Goal: Book appointment/travel/reservation

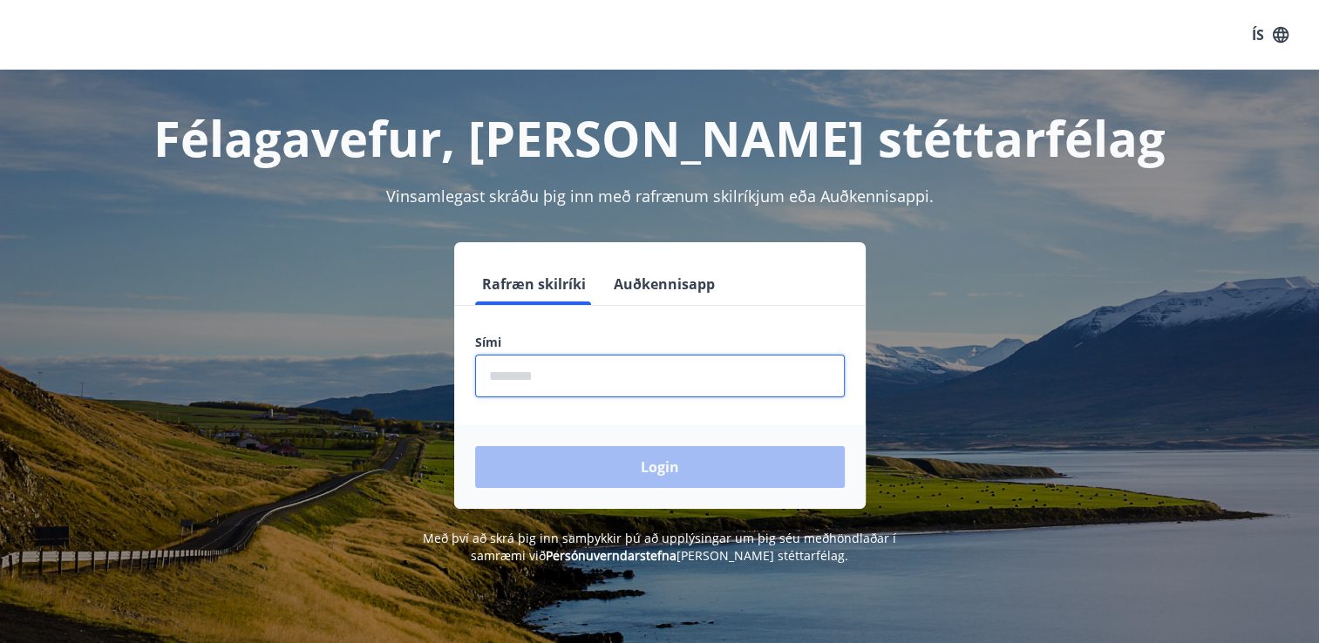
click at [598, 396] on input "phone" at bounding box center [660, 376] width 370 height 43
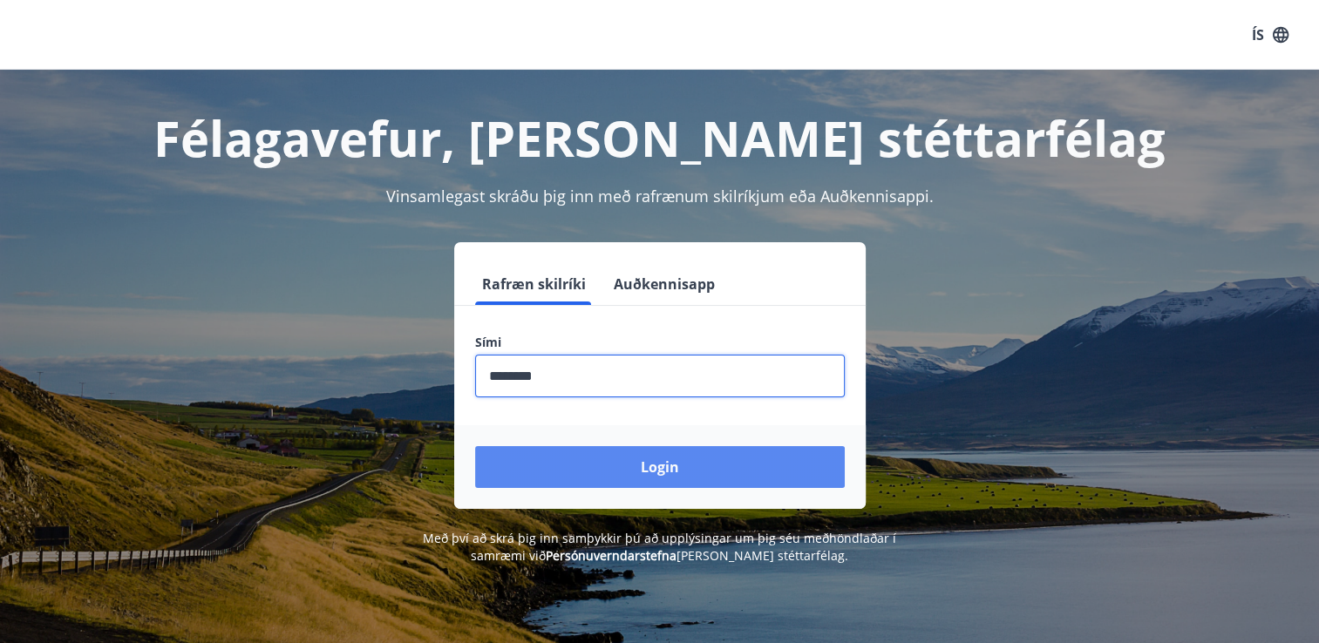
type input "********"
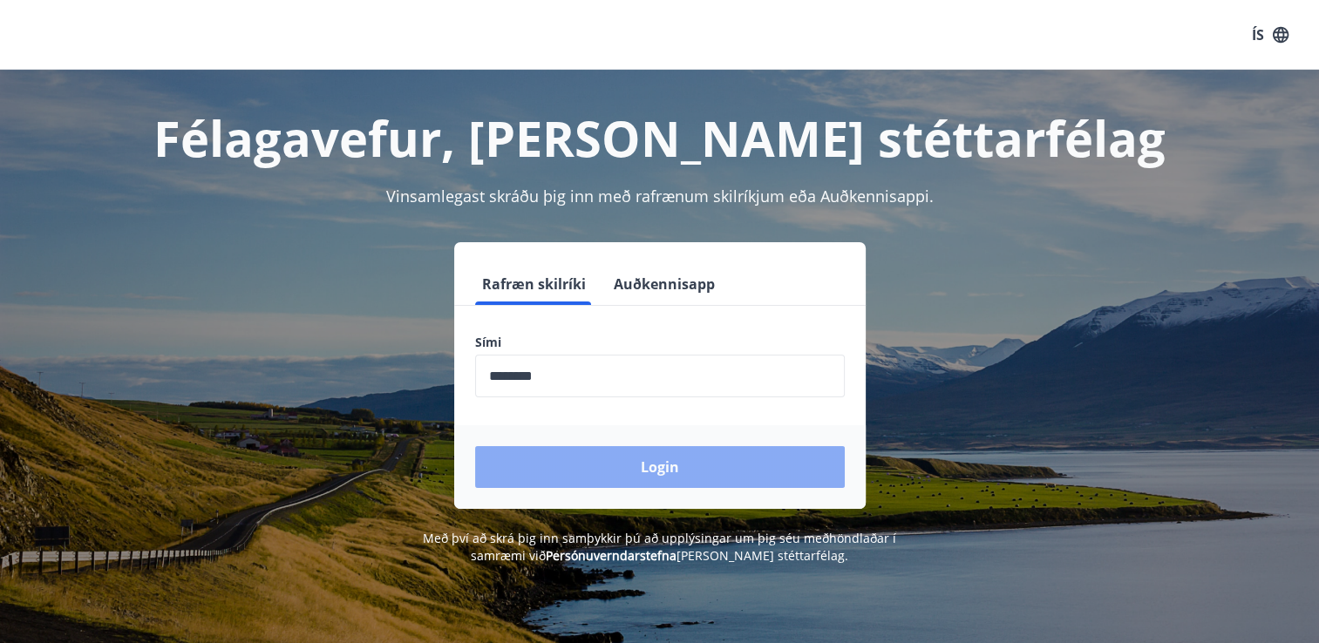
click at [653, 459] on button "Login" at bounding box center [660, 467] width 370 height 42
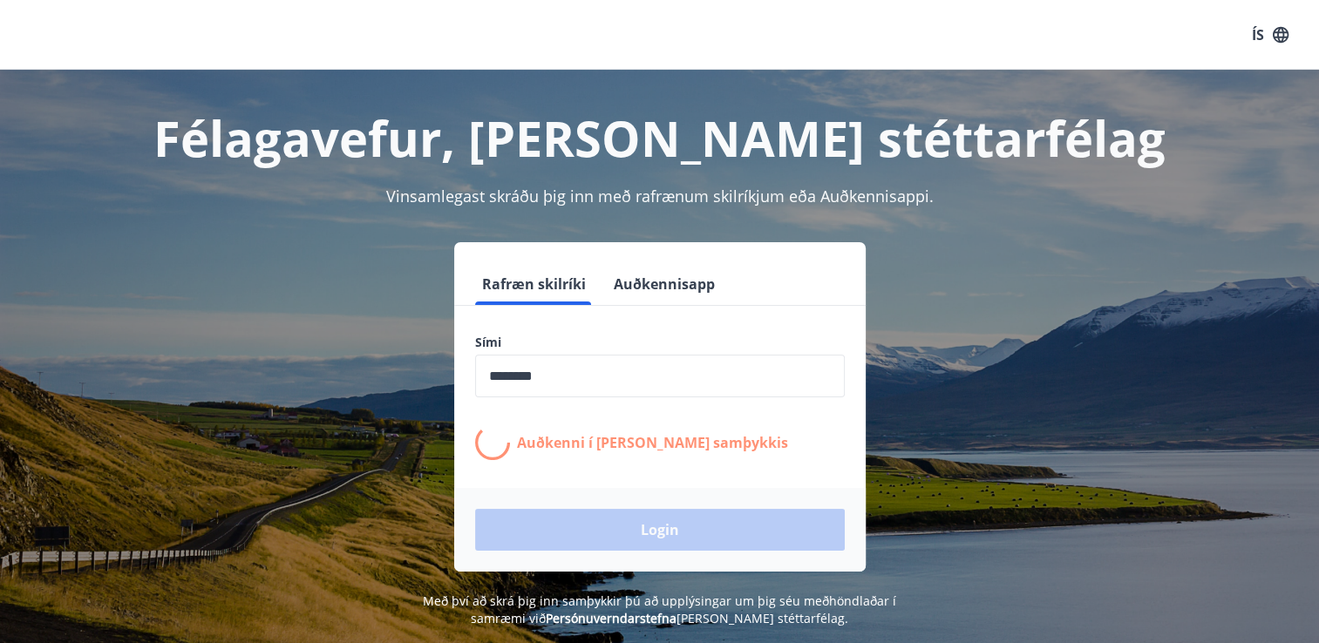
click at [653, 459] on div "Auðkenni í síma bíður samþykkis" at bounding box center [660, 442] width 370 height 35
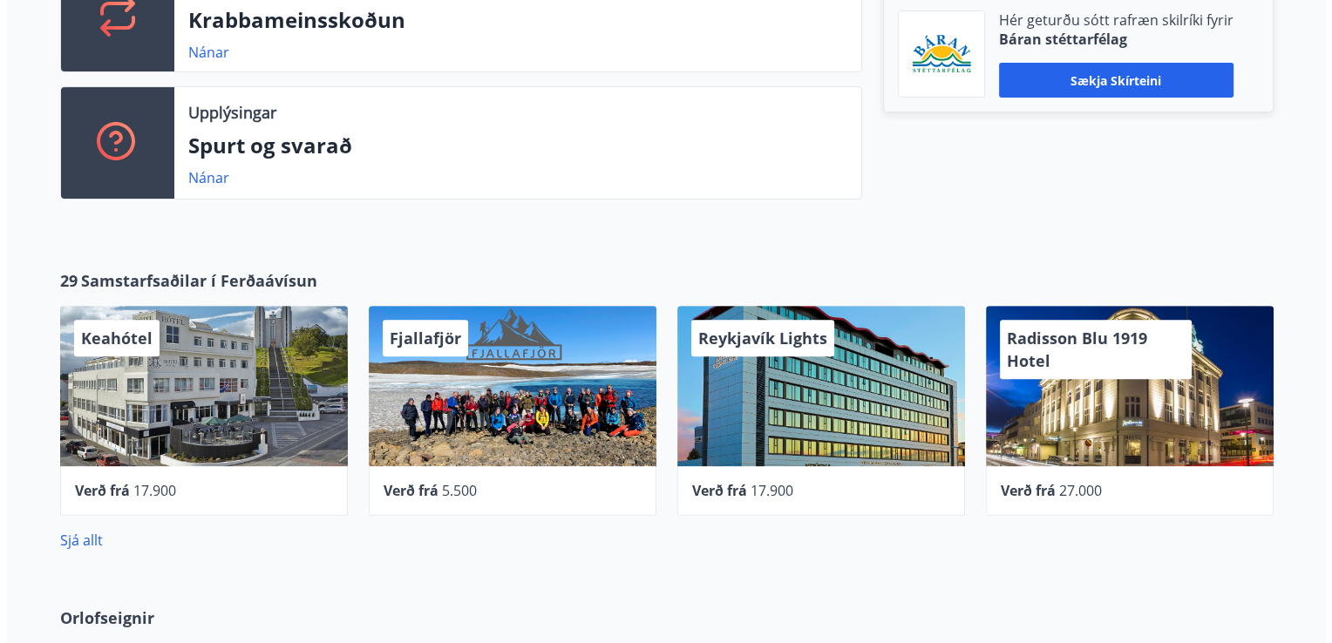
scroll to position [575, 0]
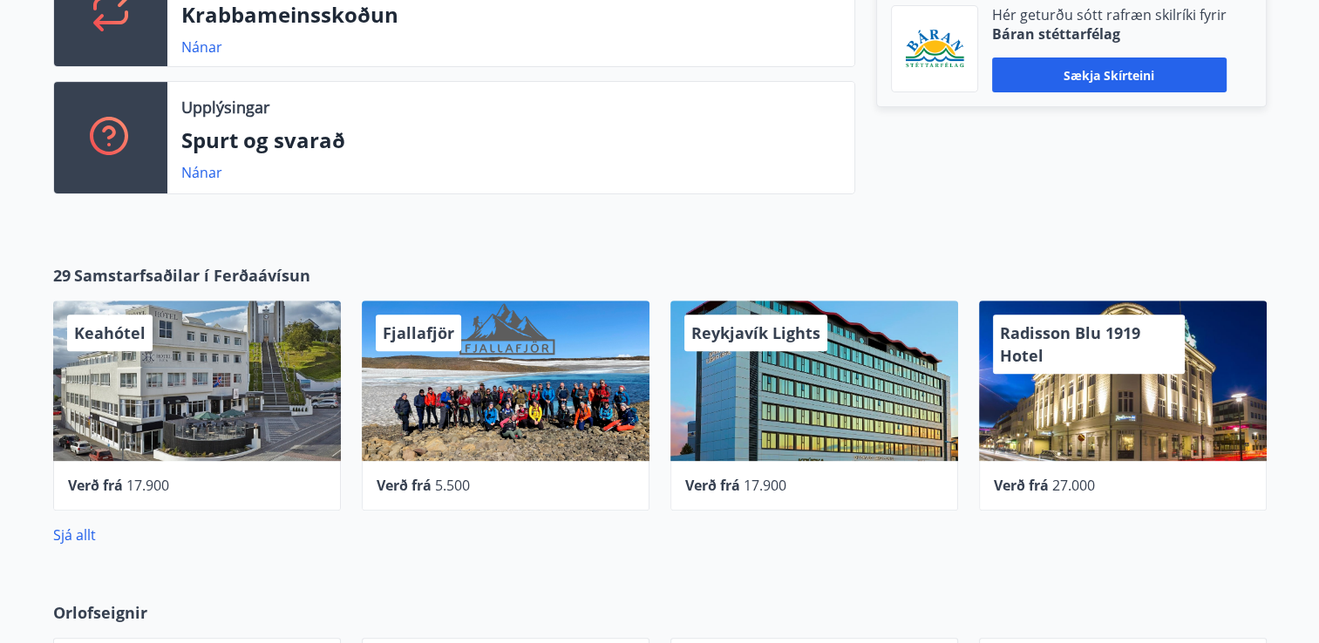
click at [243, 376] on div "Keahótel" at bounding box center [197, 381] width 288 height 160
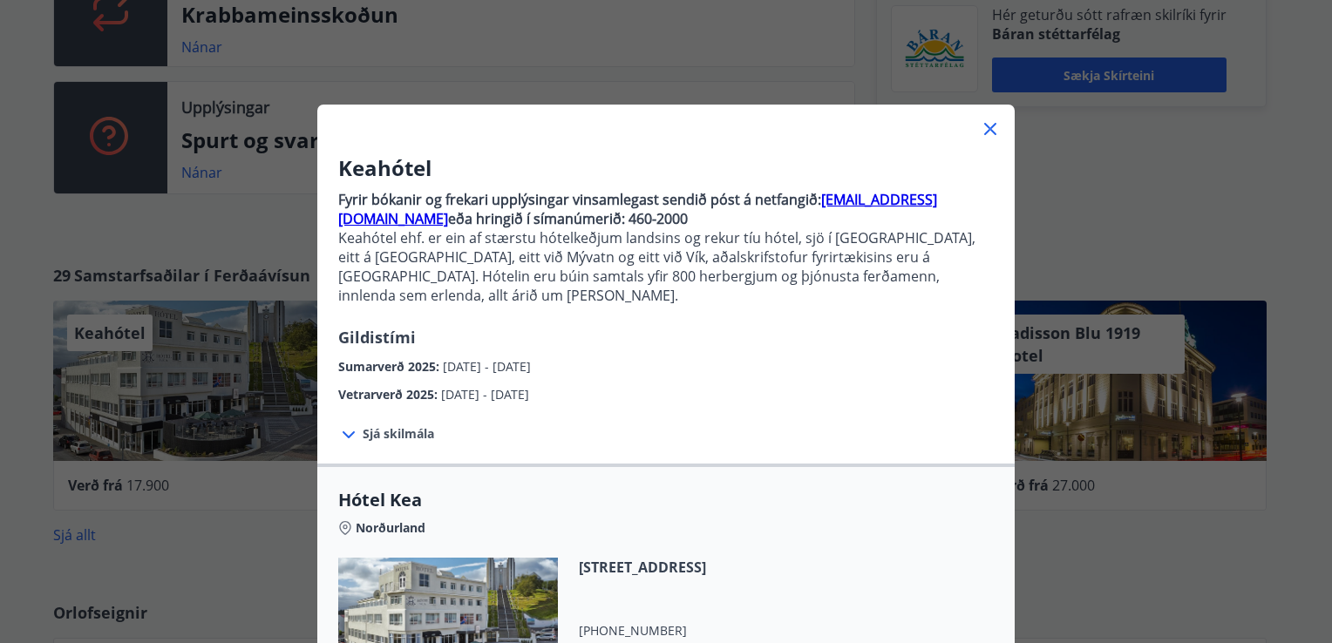
click at [883, 488] on span "Hótel Kea" at bounding box center [666, 500] width 656 height 24
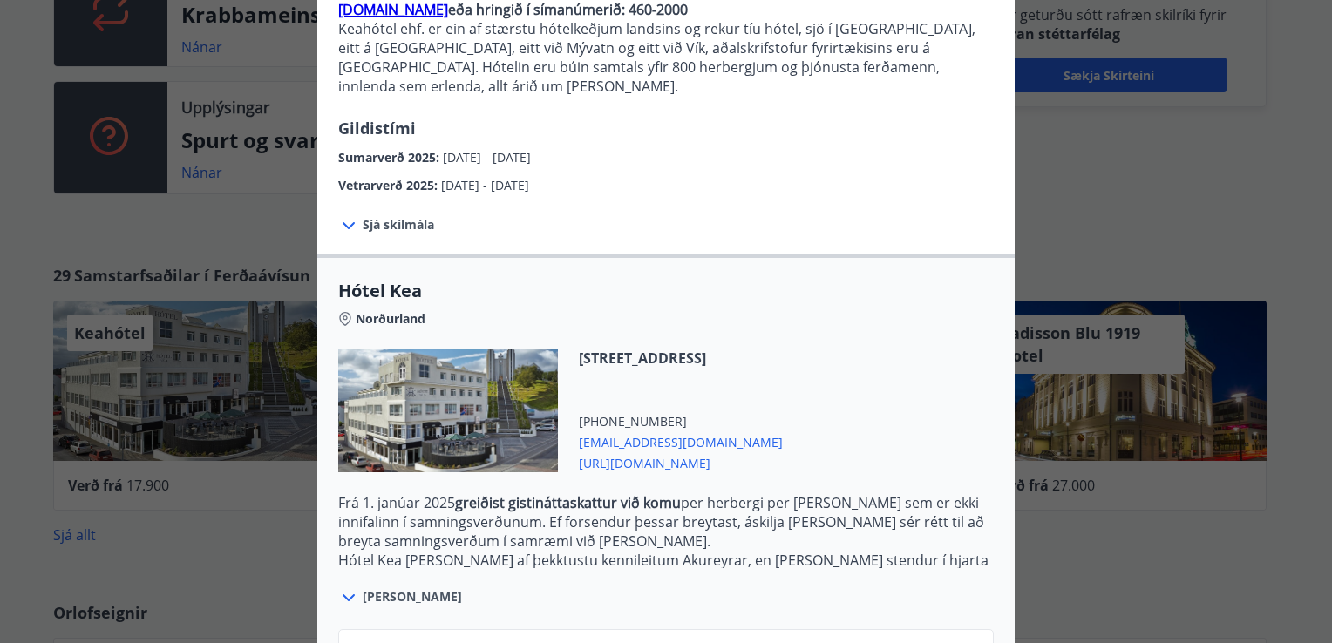
scroll to position [244, 0]
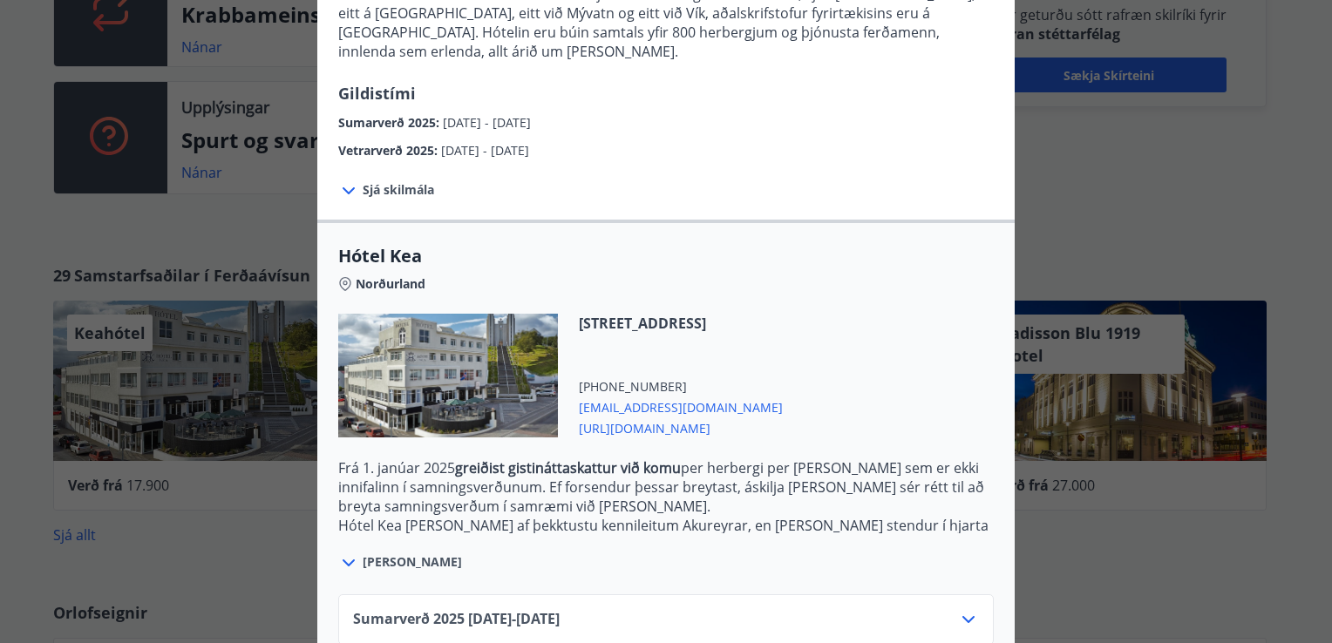
click at [394, 554] on span "[PERSON_NAME]" at bounding box center [412, 562] width 99 height 17
click at [962, 616] on icon at bounding box center [968, 619] width 12 height 7
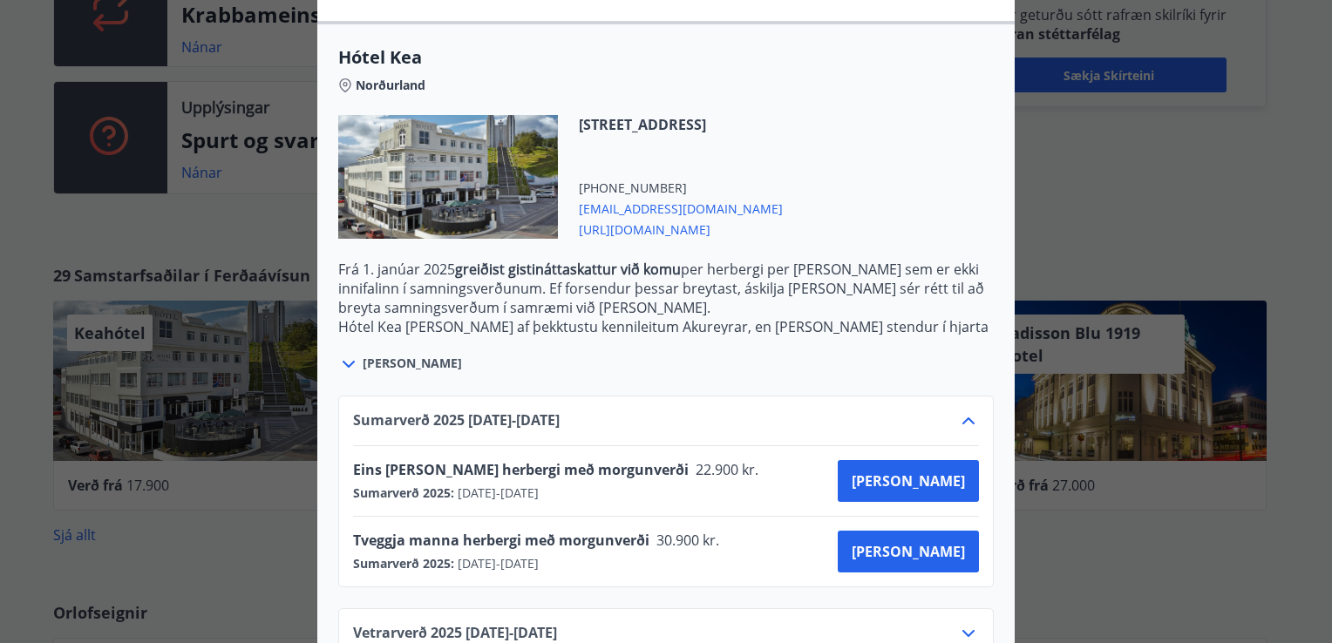
scroll to position [471, 0]
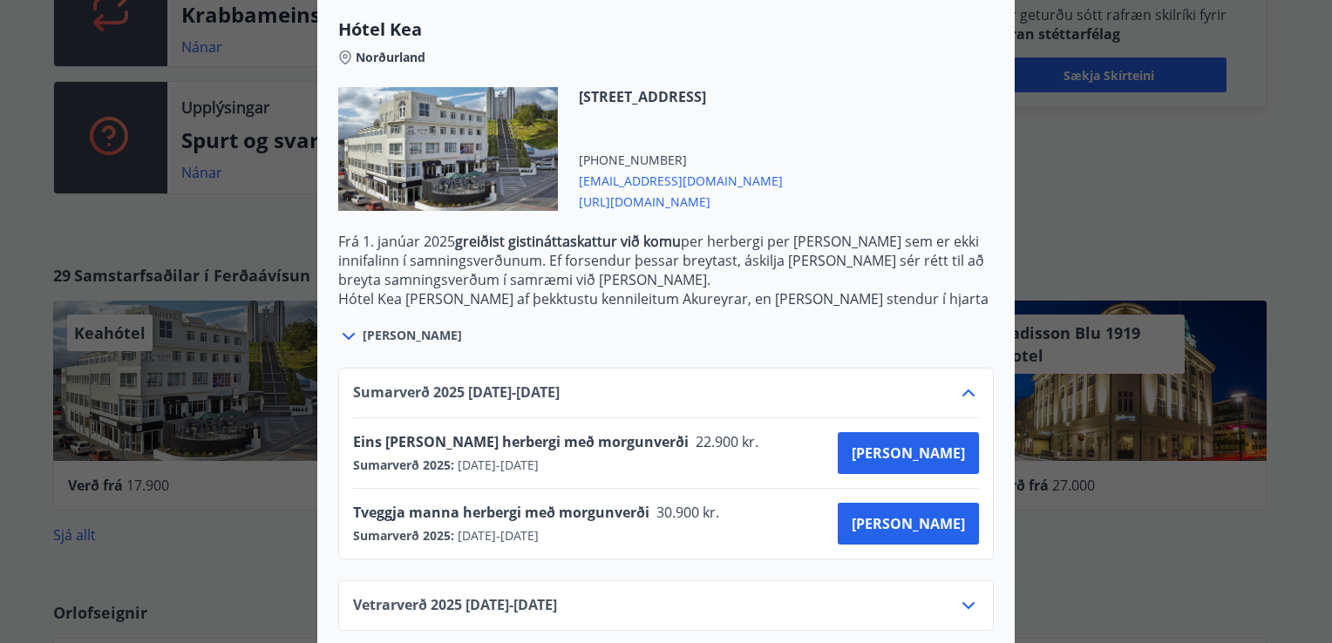
click at [971, 595] on icon at bounding box center [968, 605] width 21 height 21
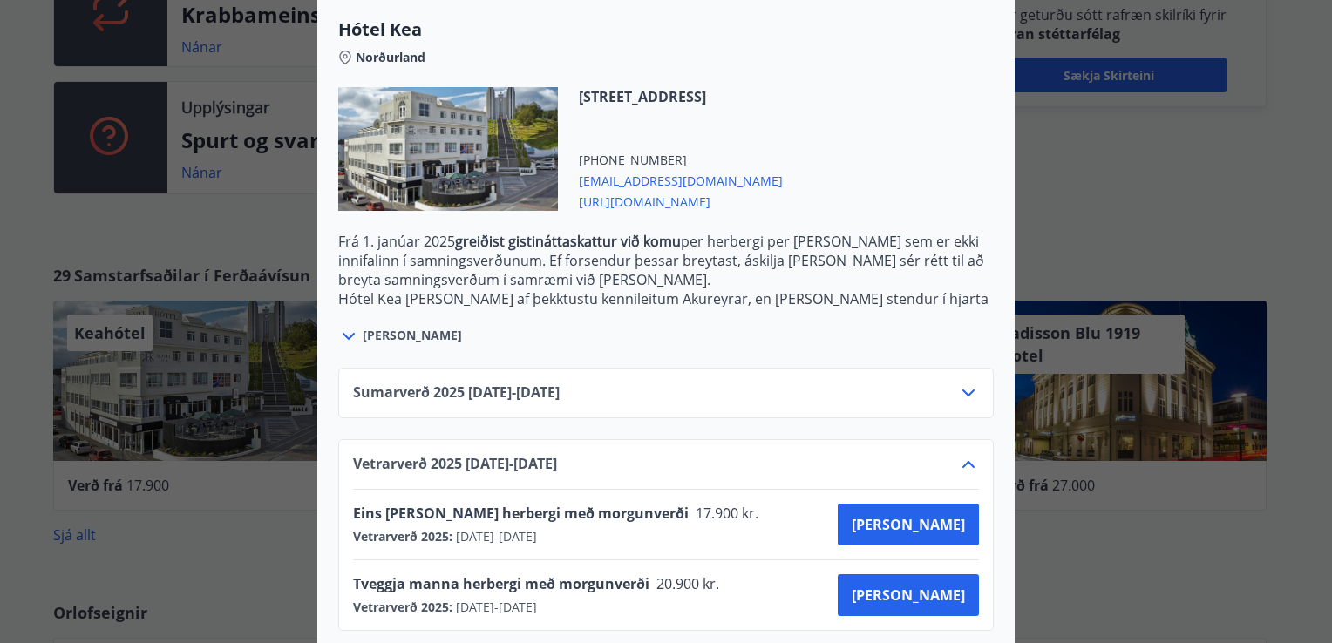
click at [966, 455] on div "Vetrarverð [PHONE_NUMBER][DATE] - [DATE]" at bounding box center [666, 471] width 626 height 35
click at [748, 526] on div "Eins [PERSON_NAME] herbergi með morgunverði 17.900 kr. Vetrarverð 2025 : [DATE]…" at bounding box center [666, 525] width 626 height 70
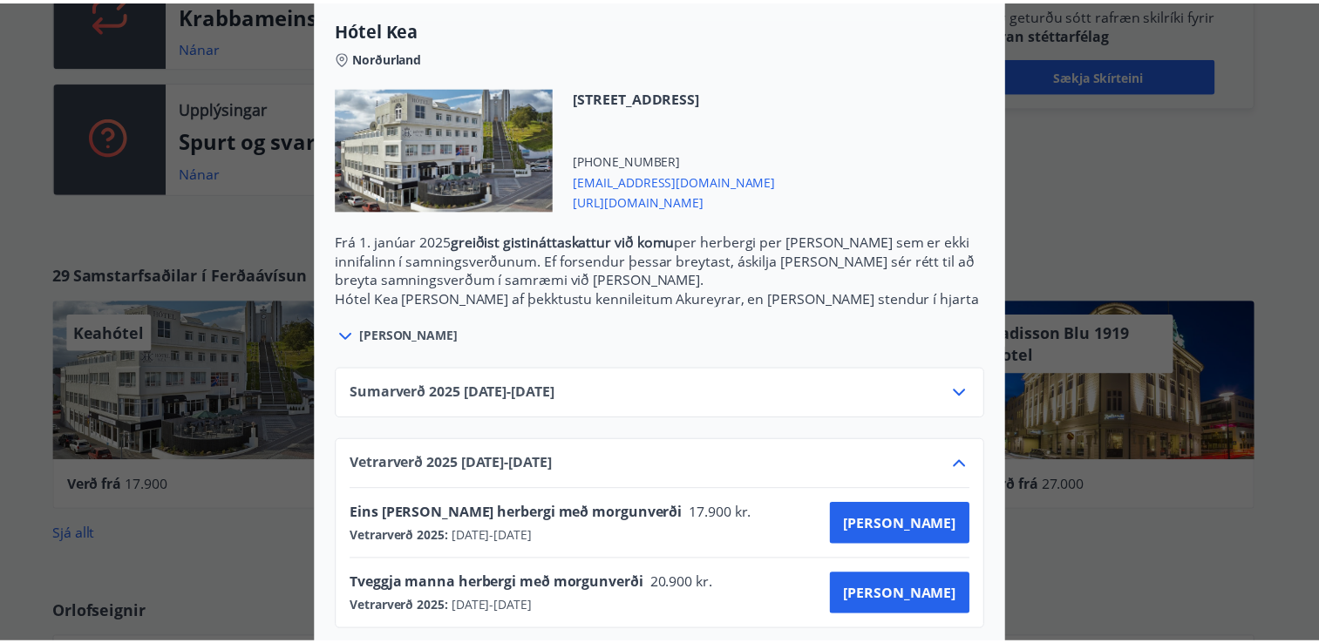
scroll to position [0, 0]
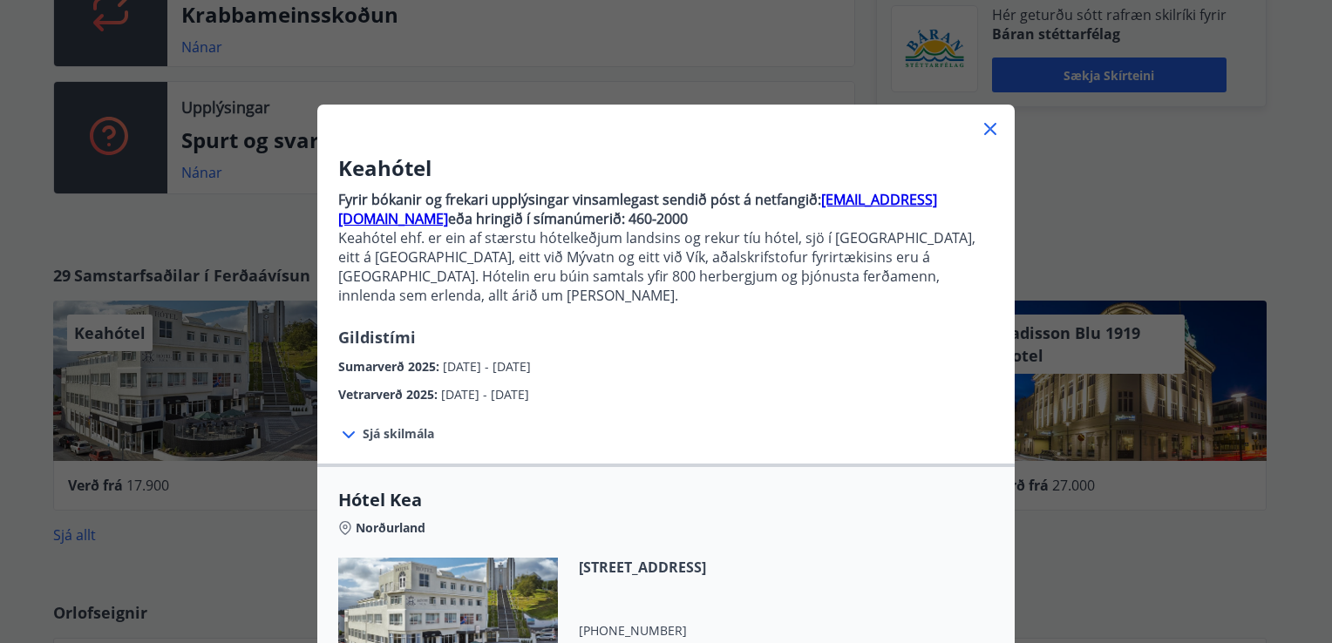
click at [1126, 539] on div "Keahótel Fyrir bókanir og frekari upplýsingar vinsamlegast sendið póst á netfan…" at bounding box center [666, 321] width 1332 height 643
click at [984, 131] on icon at bounding box center [990, 129] width 21 height 21
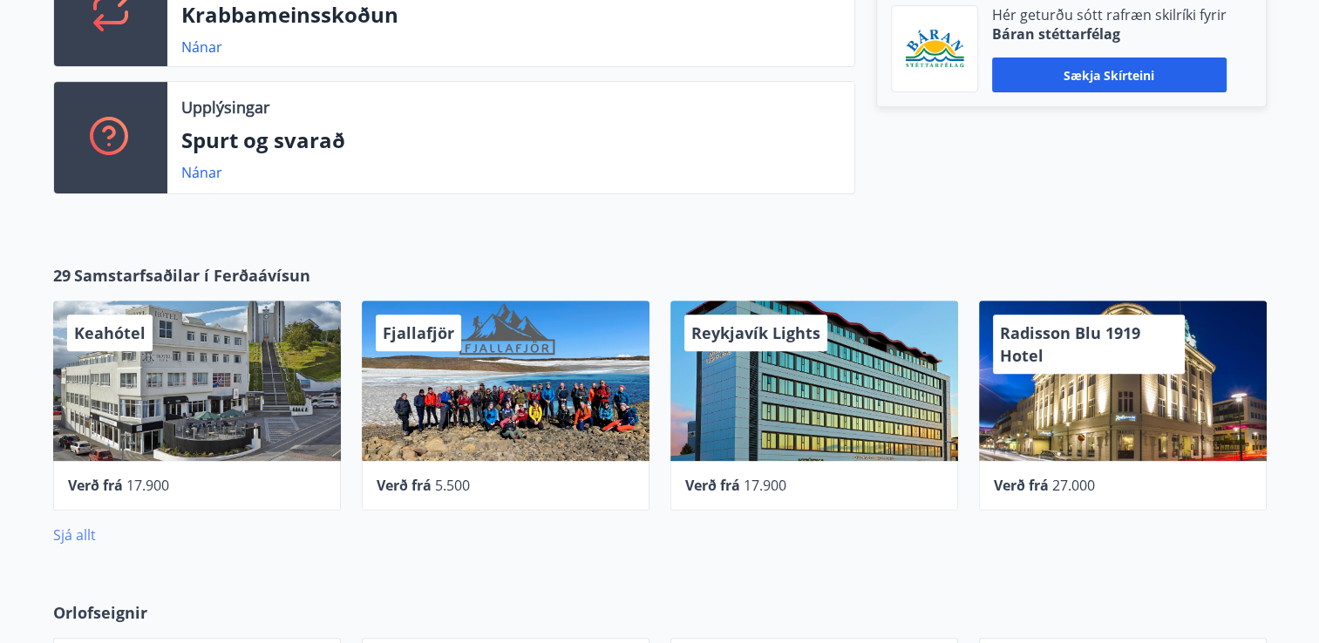
click at [70, 526] on link "Sjá allt" at bounding box center [74, 535] width 43 height 19
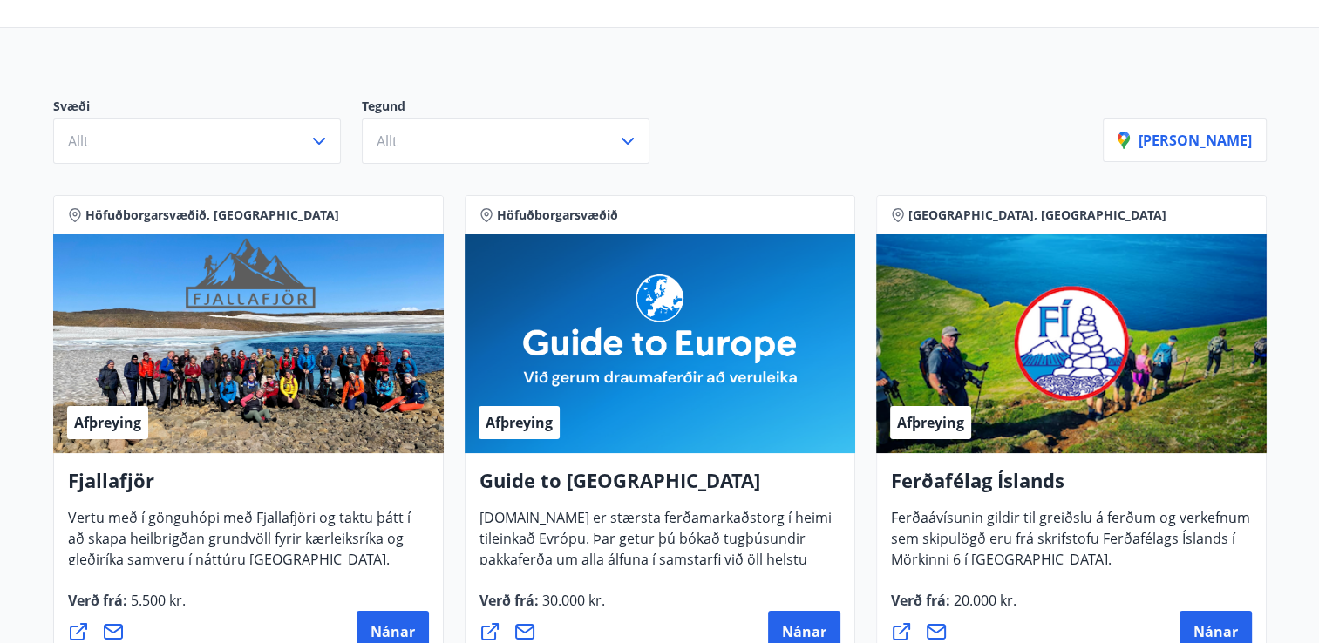
scroll to position [129, 0]
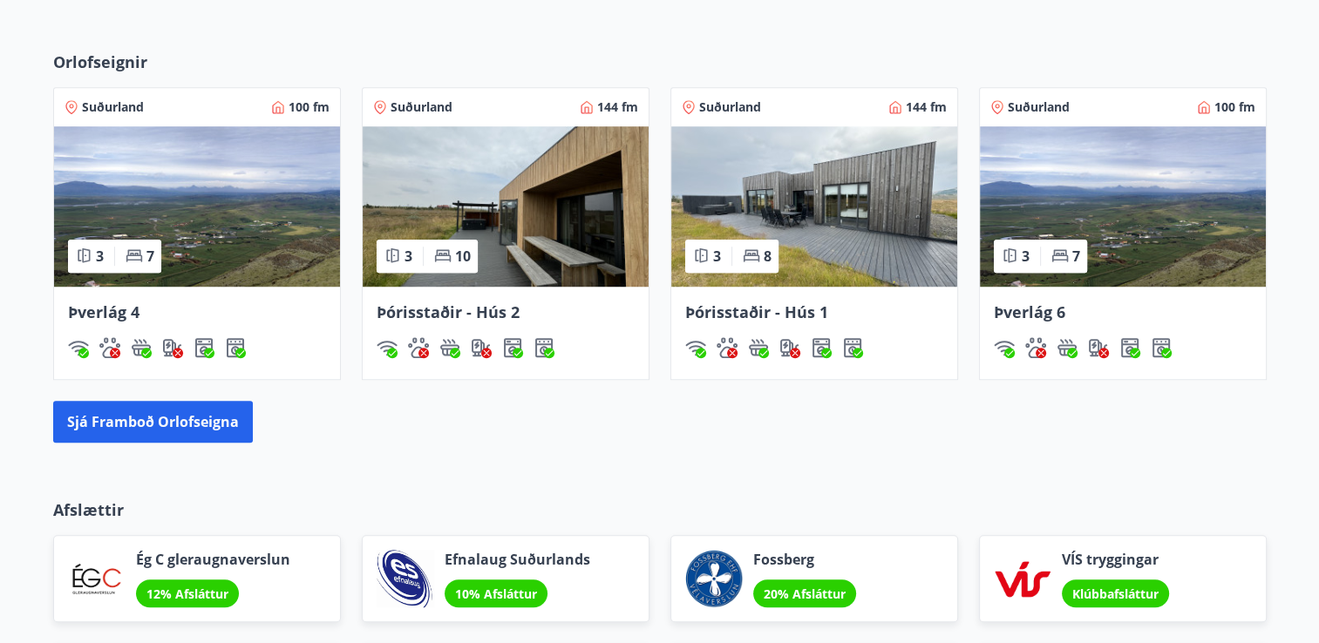
scroll to position [1116, 0]
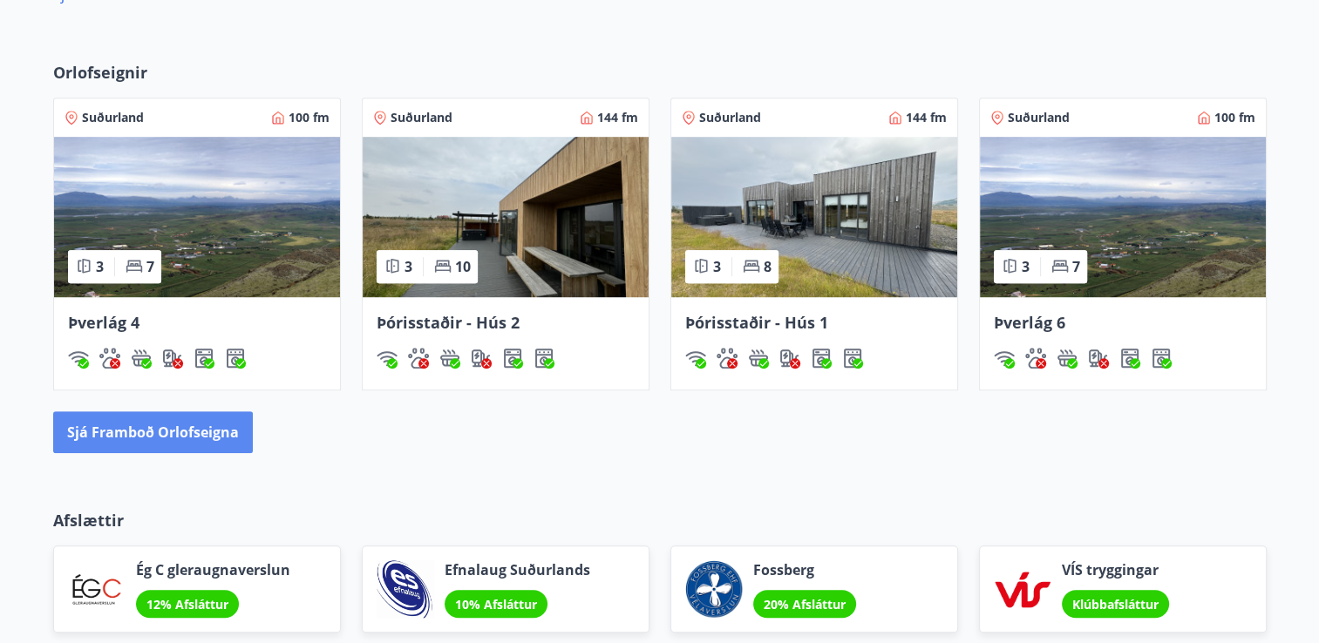
click at [120, 420] on button "Sjá framboð orlofseigna" at bounding box center [153, 432] width 200 height 42
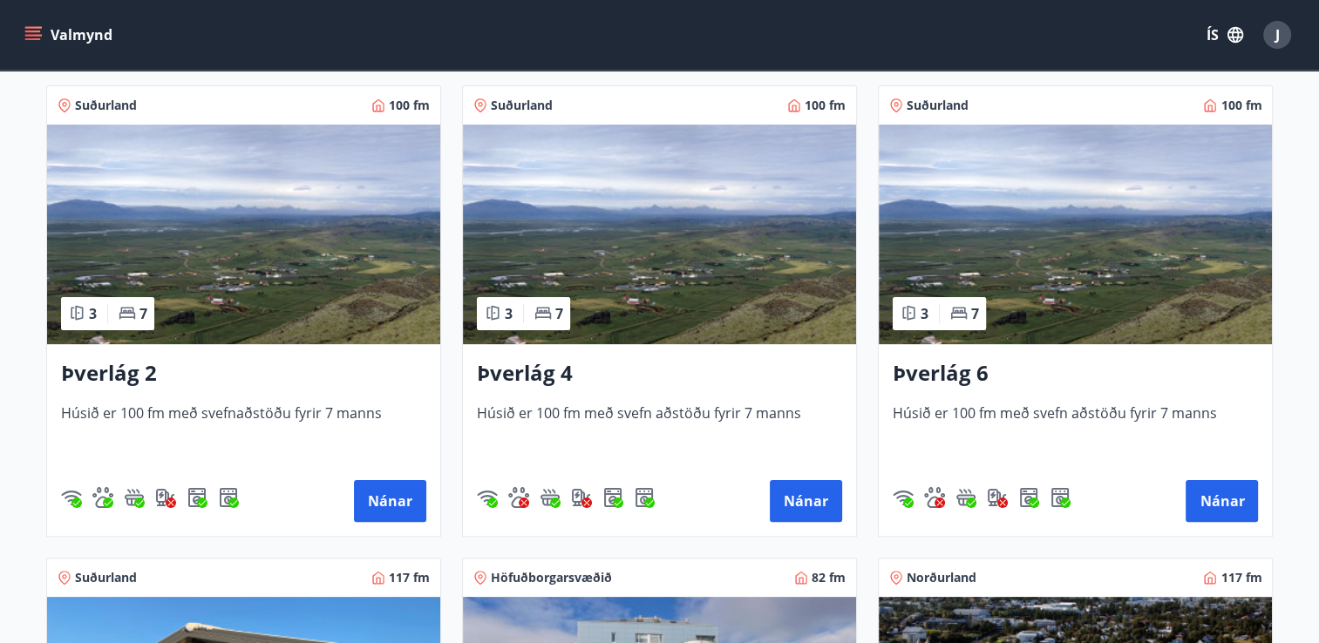
scroll to position [29, 0]
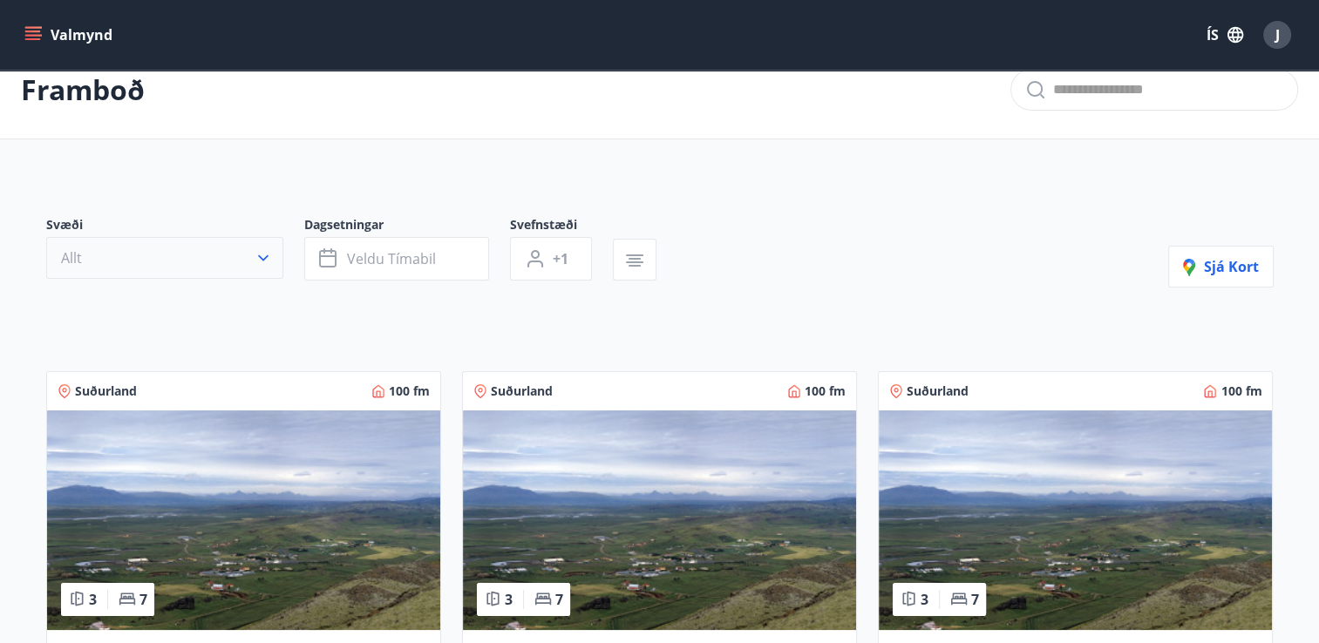
click at [255, 251] on icon "button" at bounding box center [263, 257] width 17 height 17
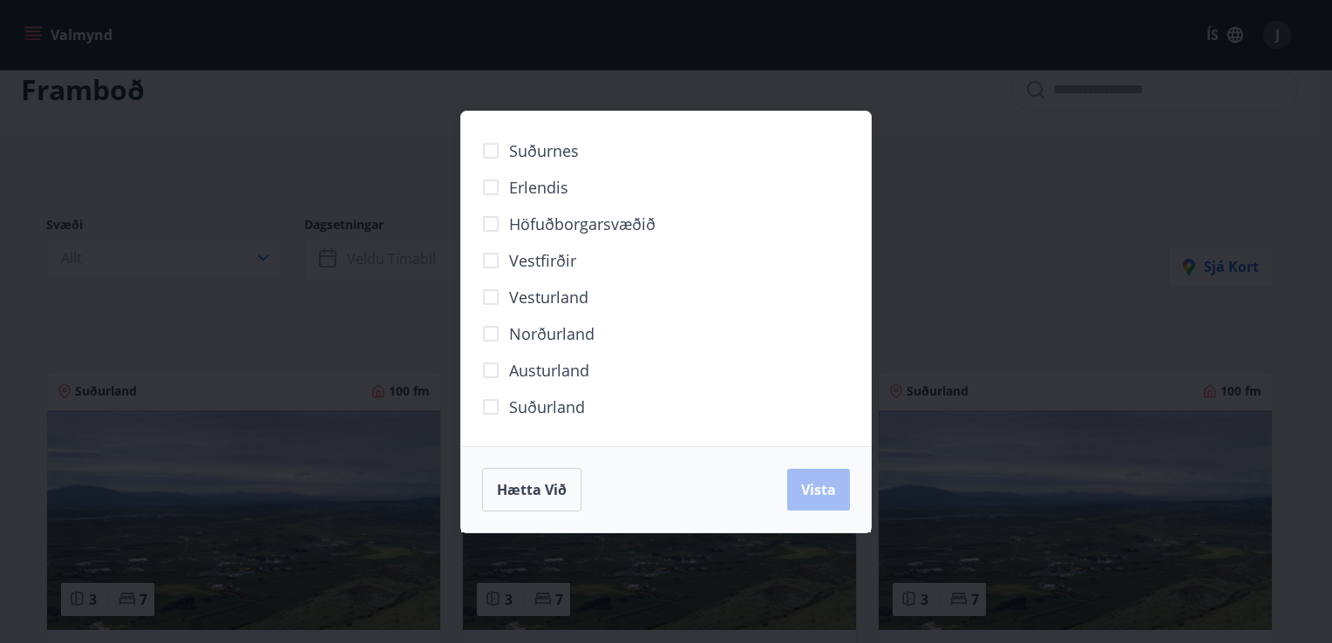
click at [551, 330] on span "Norðurland" at bounding box center [551, 334] width 85 height 23
click at [823, 478] on button "Vista" at bounding box center [818, 490] width 63 height 42
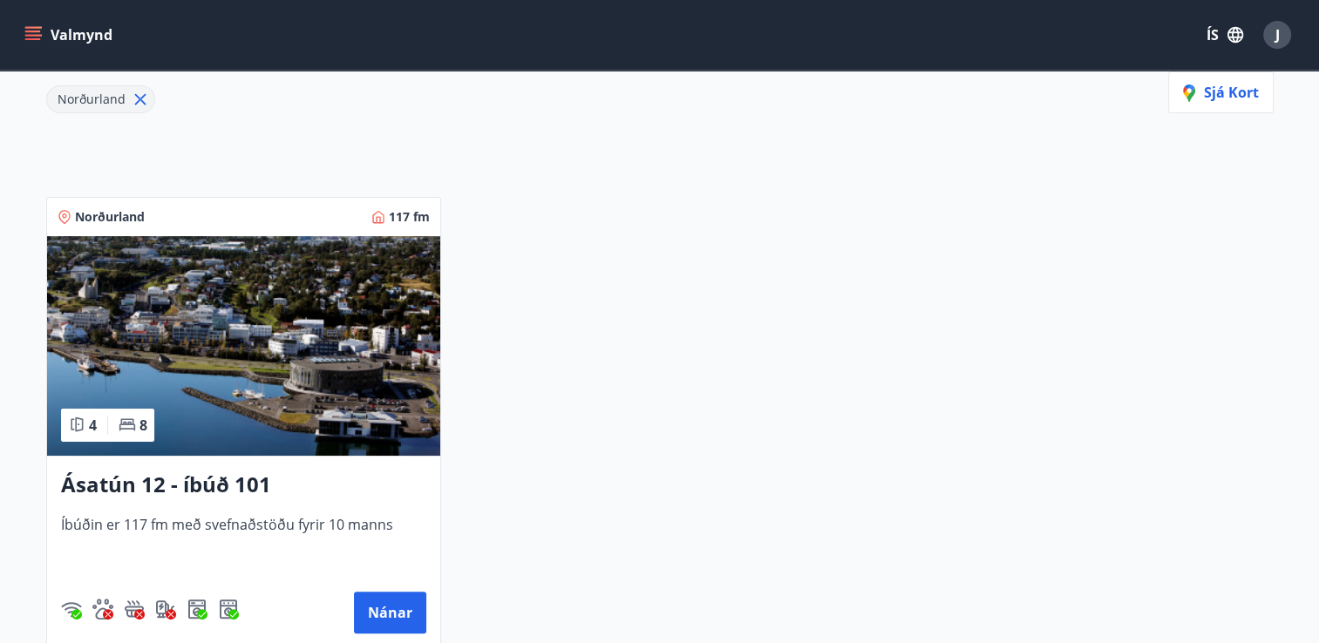
scroll to position [364, 0]
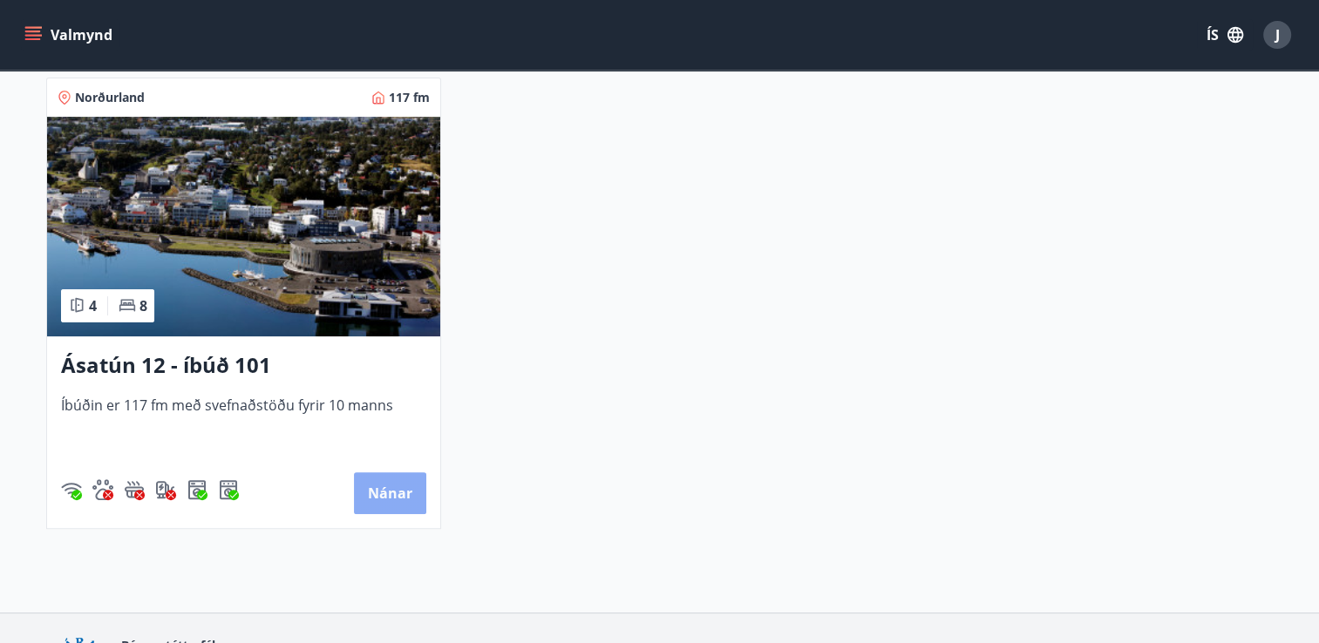
click at [385, 486] on button "Nánar" at bounding box center [390, 494] width 72 height 42
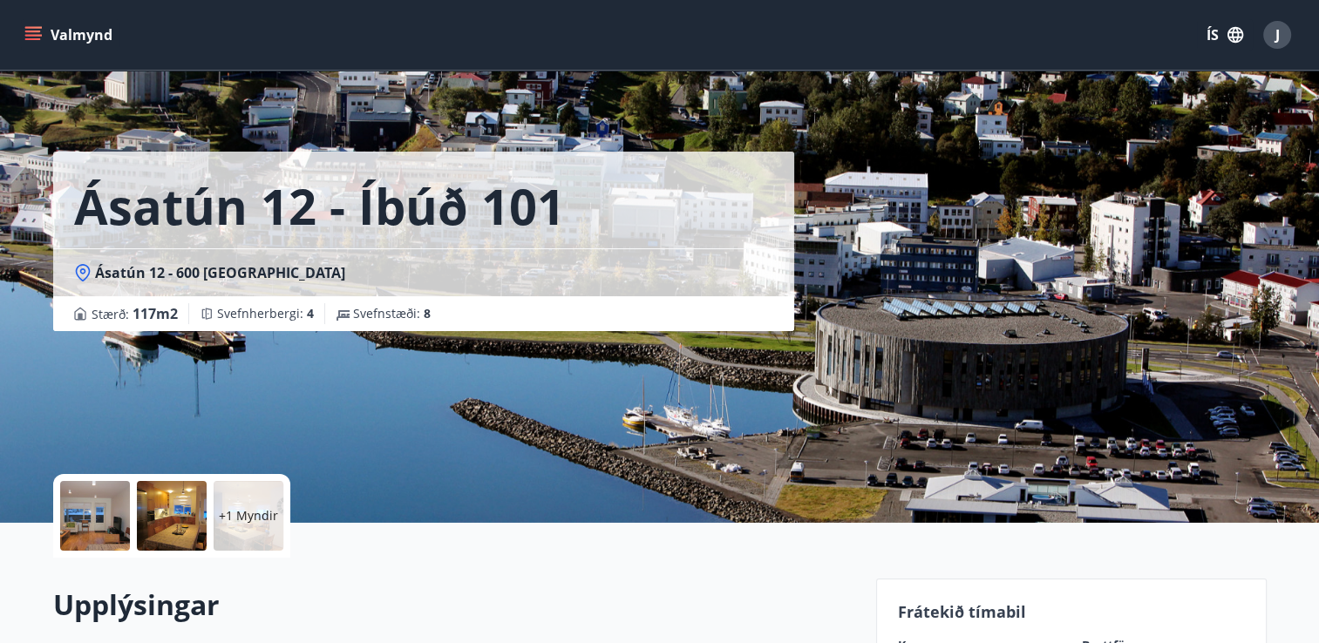
click at [275, 527] on div "+1 Myndir" at bounding box center [249, 516] width 70 height 70
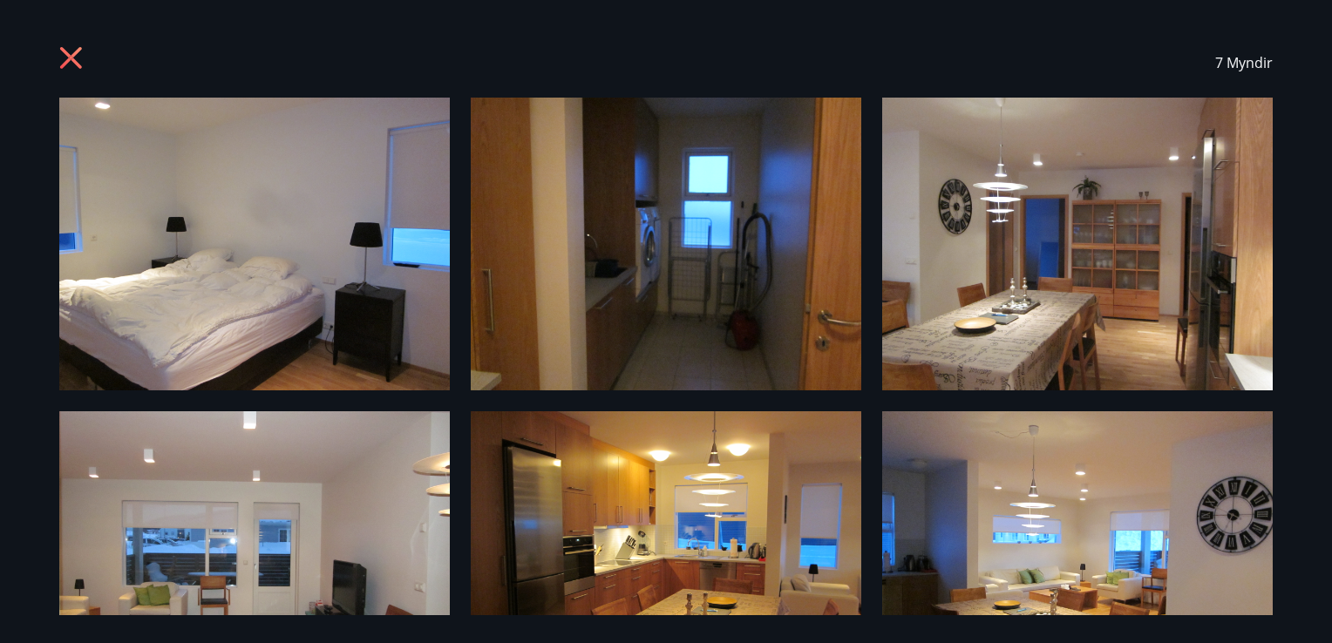
click at [1133, 493] on img at bounding box center [1077, 557] width 391 height 293
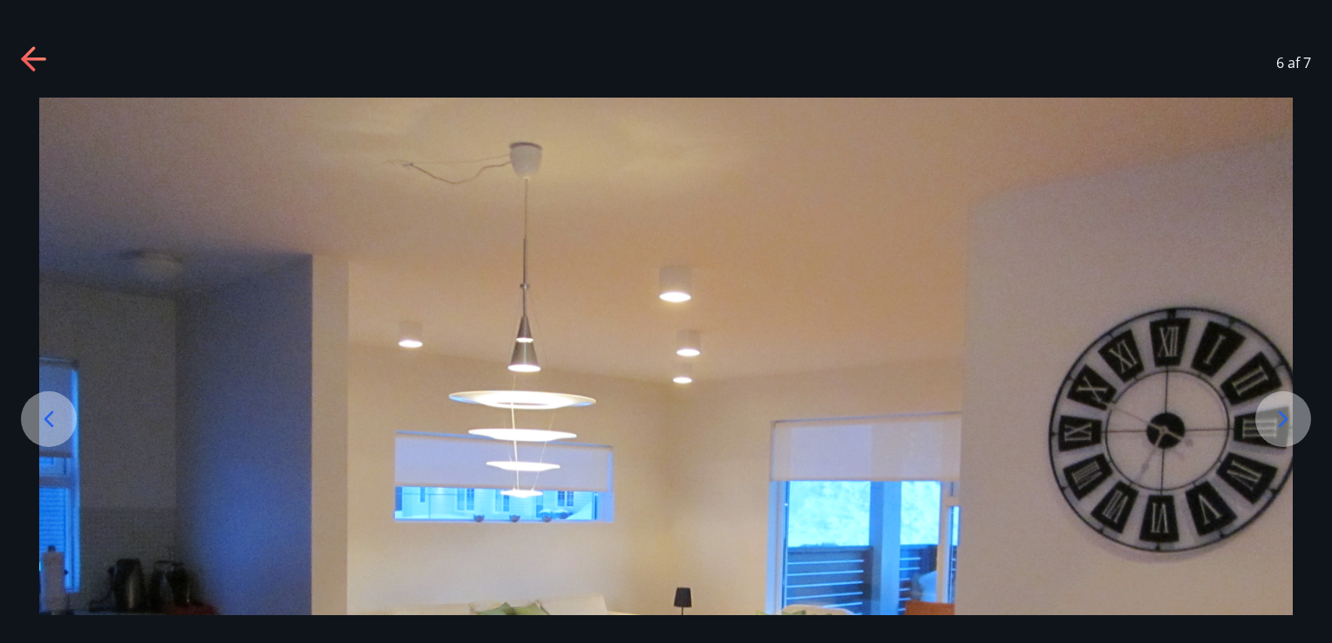
click at [1133, 493] on img at bounding box center [666, 568] width 1254 height 941
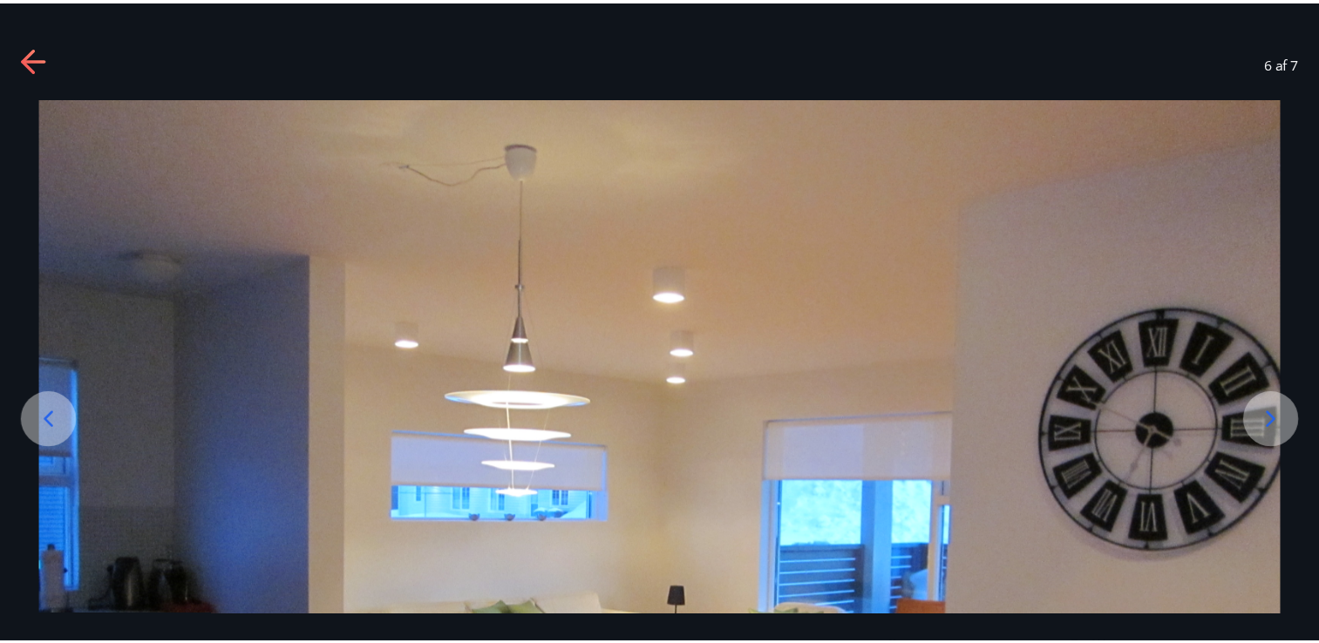
scroll to position [70, 0]
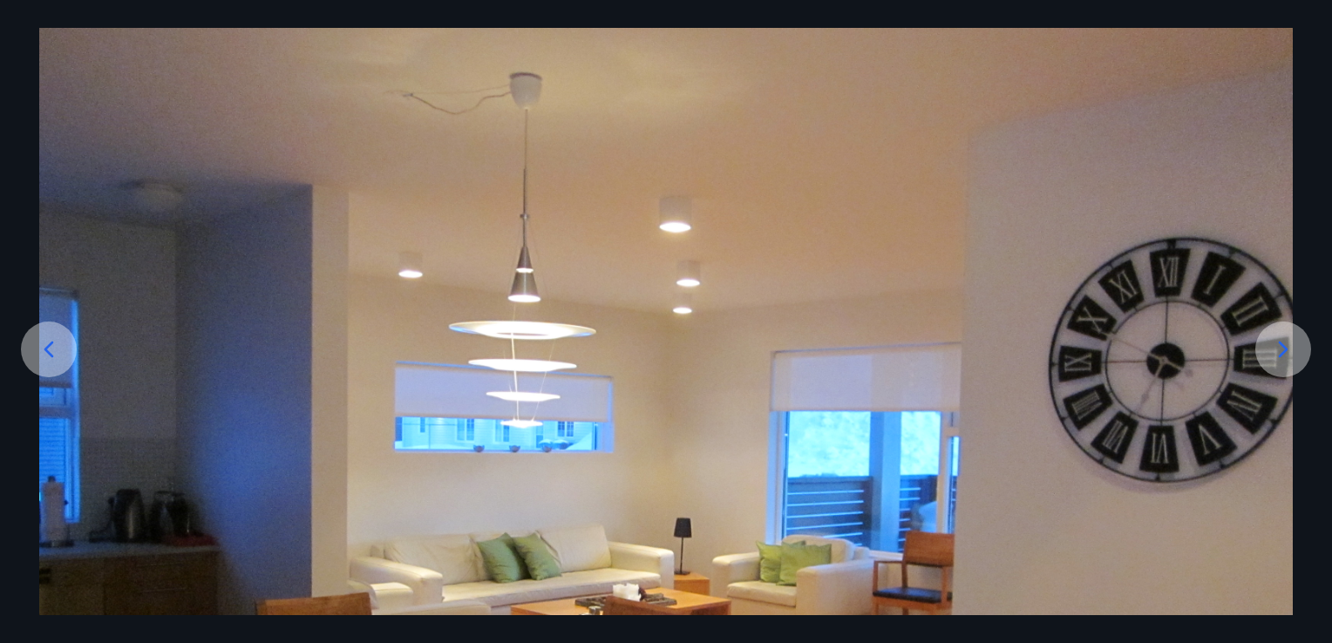
click at [1133, 493] on img at bounding box center [666, 498] width 1254 height 941
click at [489, 403] on img at bounding box center [666, 498] width 1254 height 941
click at [51, 372] on div at bounding box center [49, 350] width 56 height 56
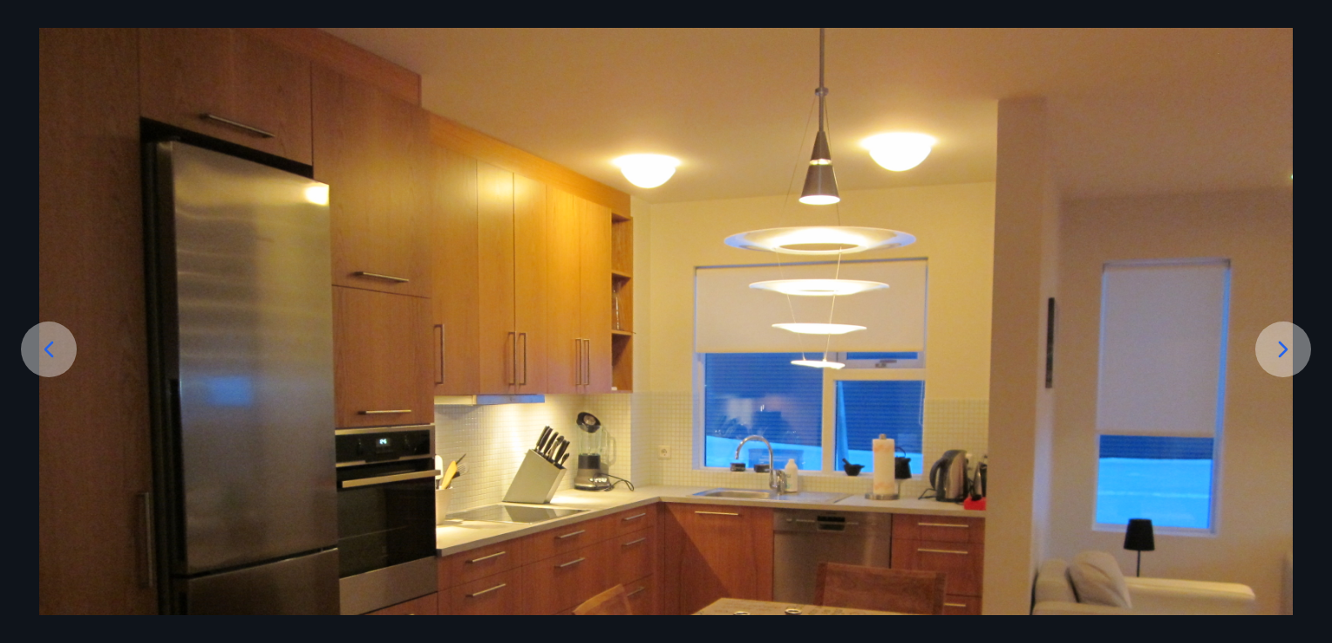
click at [51, 372] on div at bounding box center [49, 350] width 56 height 56
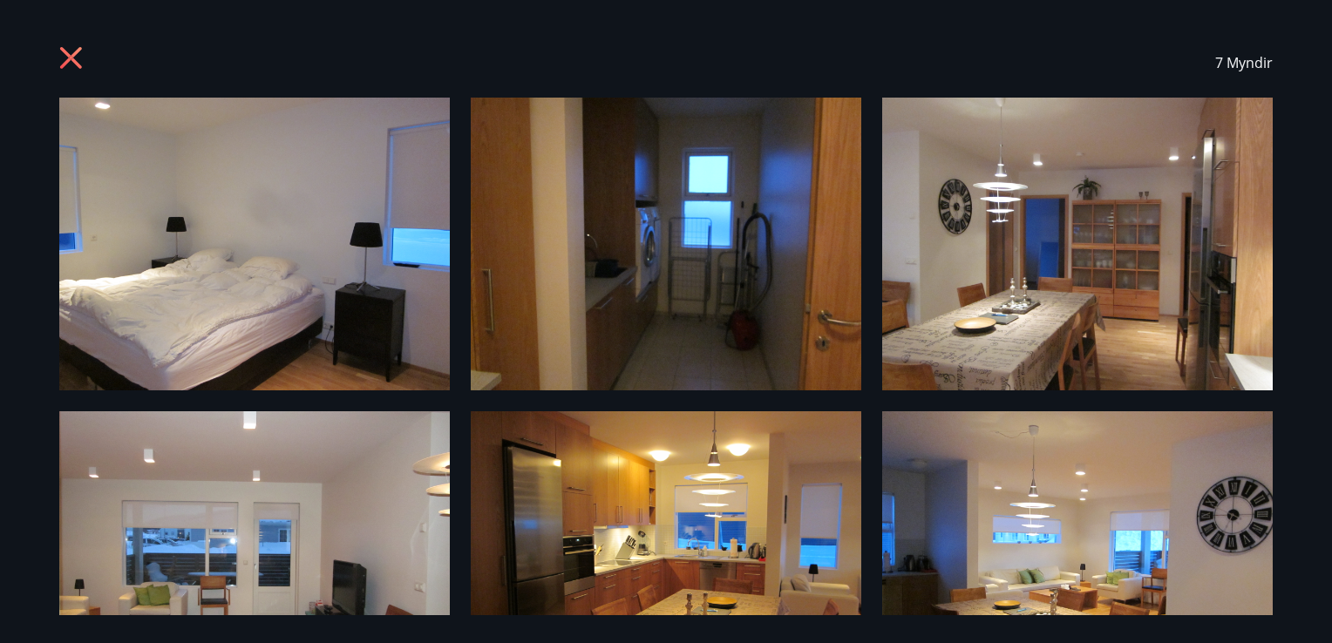
click at [77, 51] on icon at bounding box center [71, 58] width 22 height 22
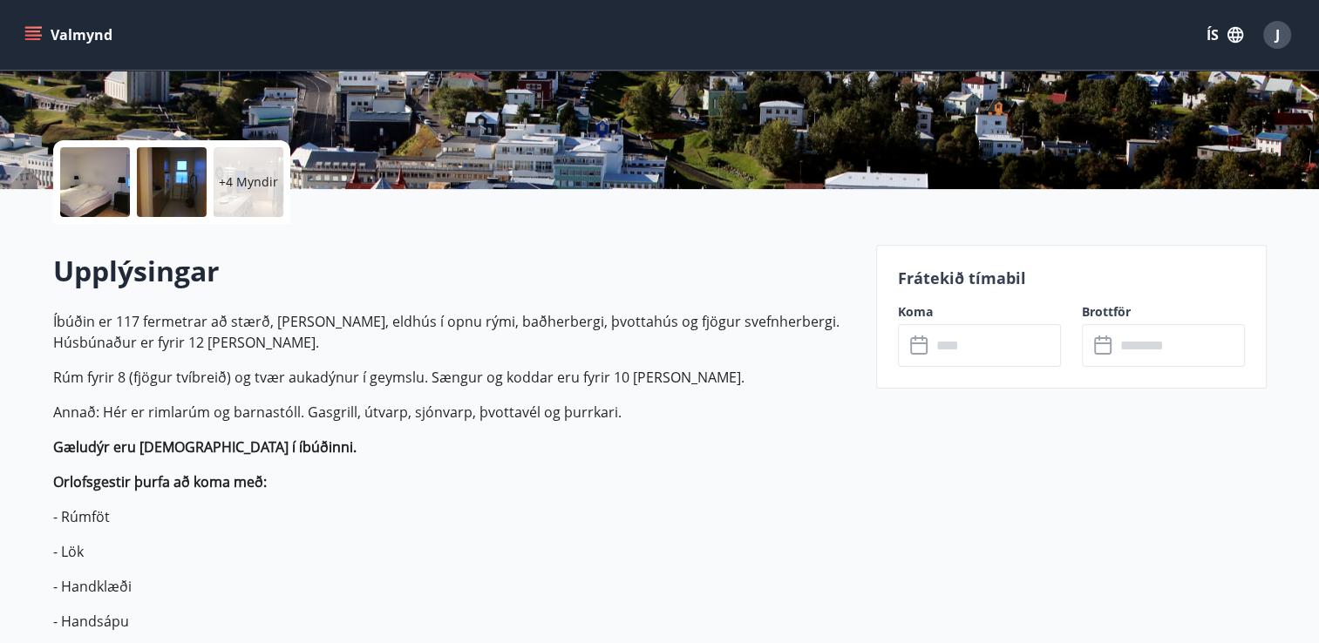
scroll to position [384, 0]
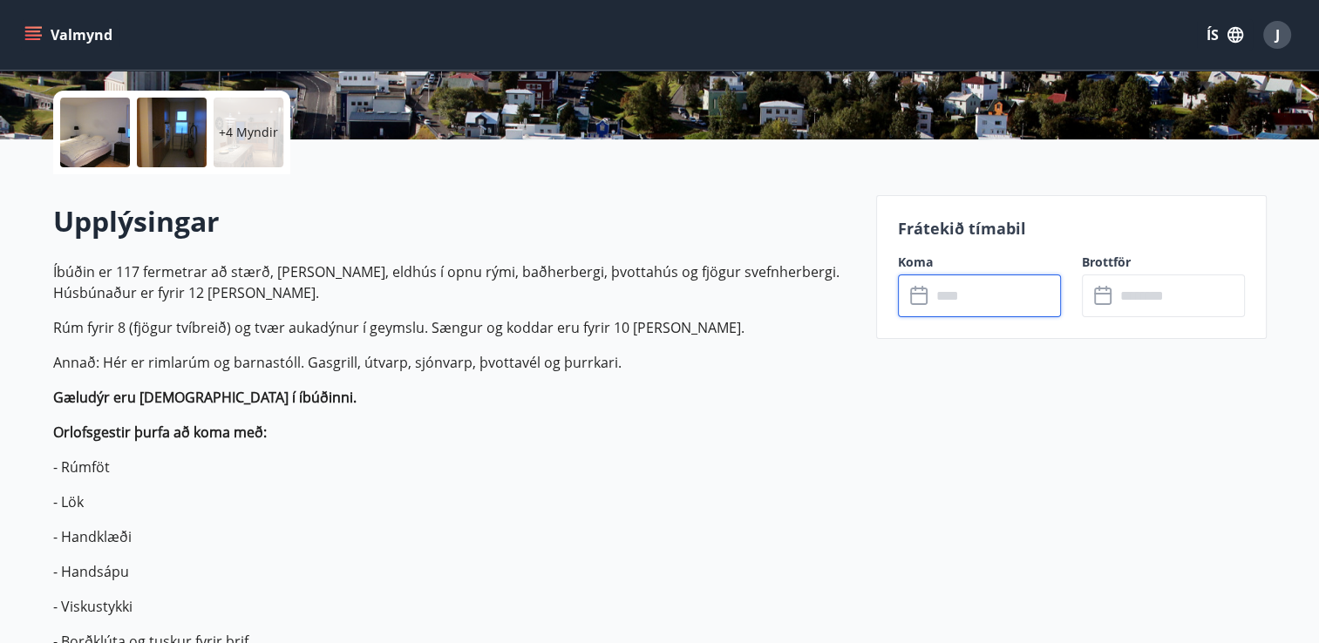
click at [967, 286] on input "text" at bounding box center [996, 296] width 130 height 43
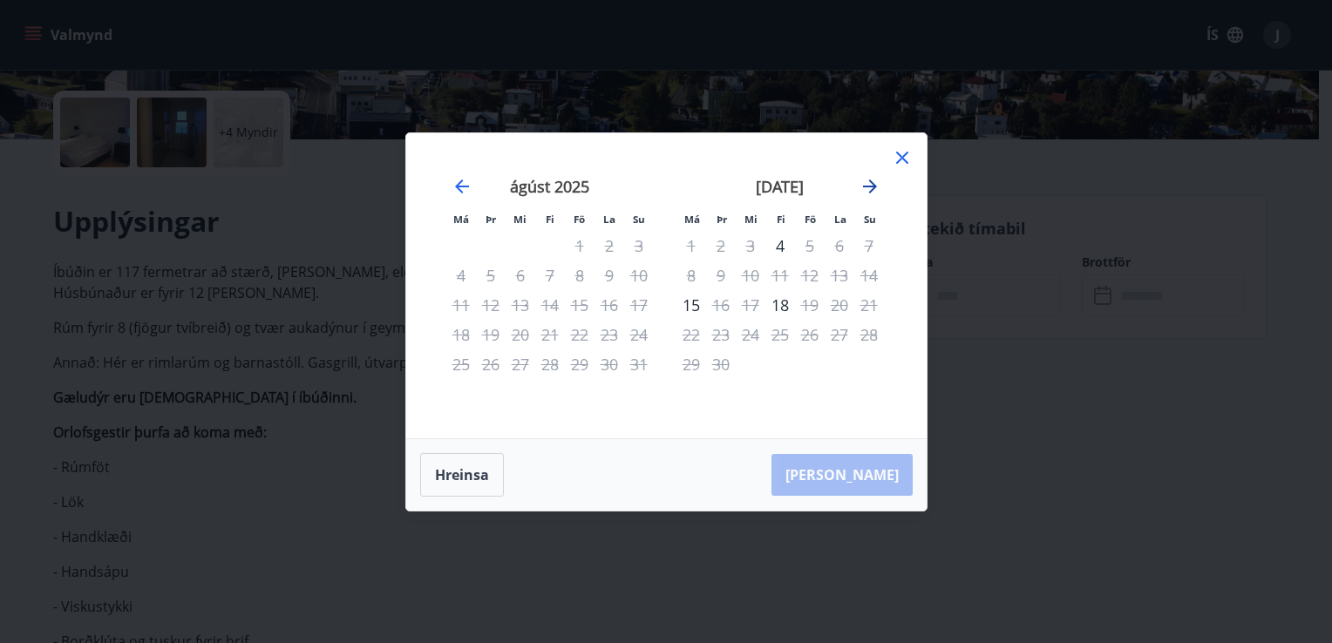
click at [872, 188] on icon "Move forward to switch to the next month." at bounding box center [870, 187] width 14 height 14
click at [895, 159] on icon at bounding box center [902, 157] width 21 height 21
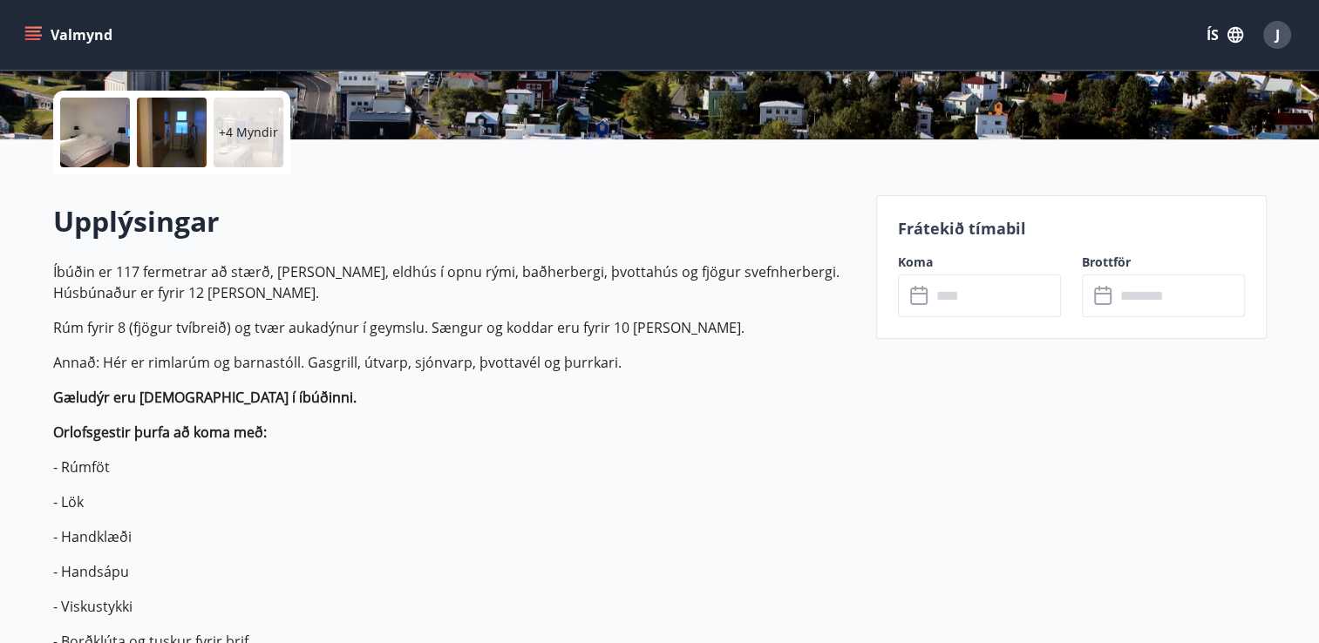
click at [759, 389] on p "Gæludýr eru [DEMOGRAPHIC_DATA] í íbúðinni." at bounding box center [454, 397] width 802 height 21
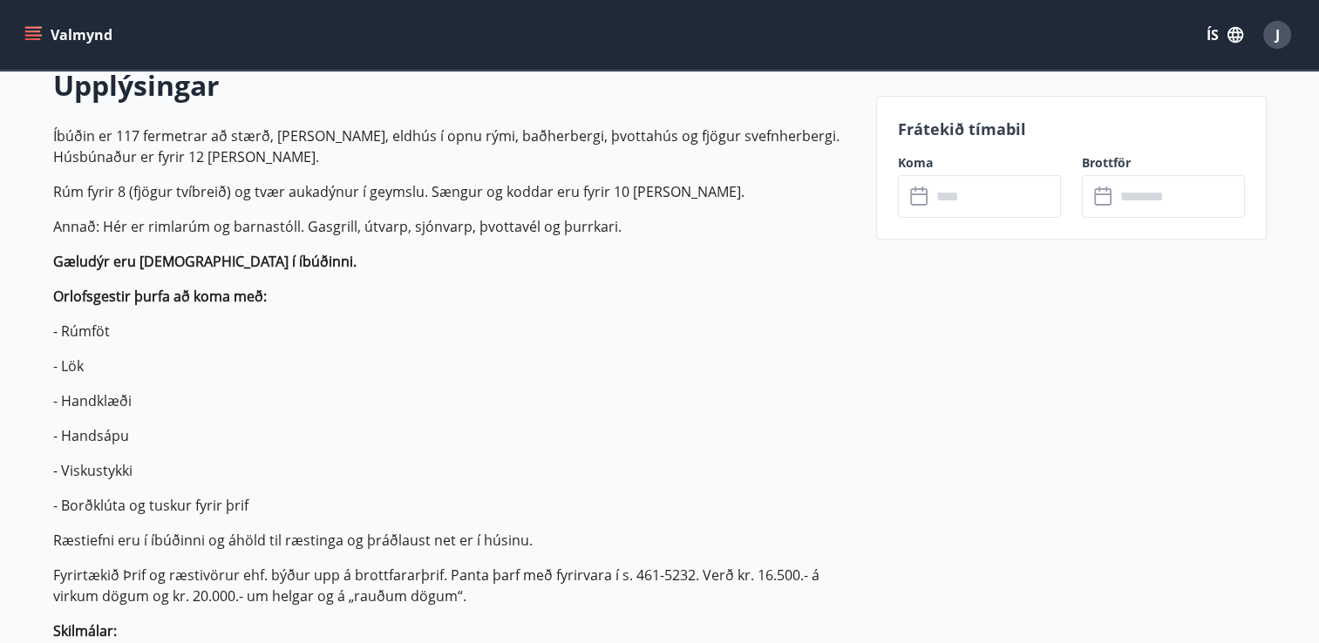
scroll to position [523, 0]
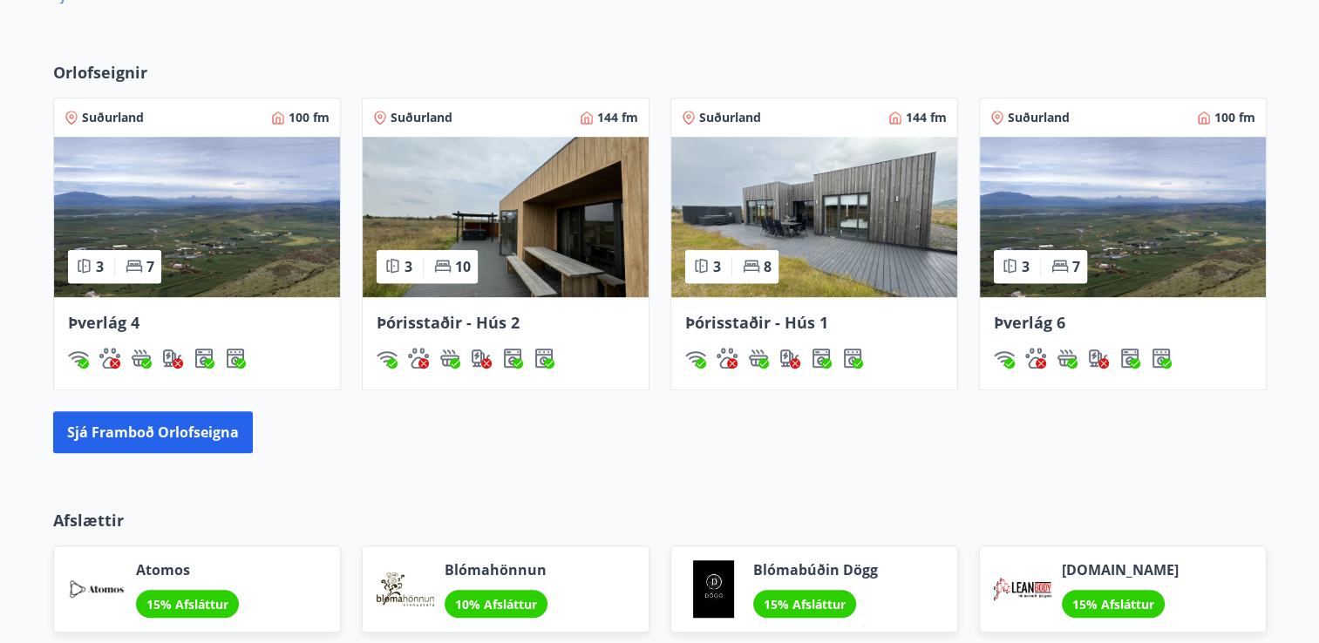
scroll to position [914, 0]
